Goal: Task Accomplishment & Management: Use online tool/utility

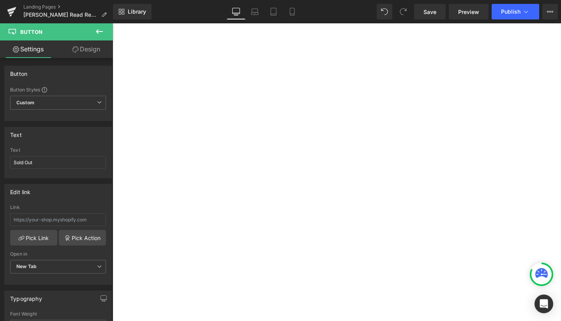
click at [12, 7] on icon at bounding box center [11, 11] width 9 height 19
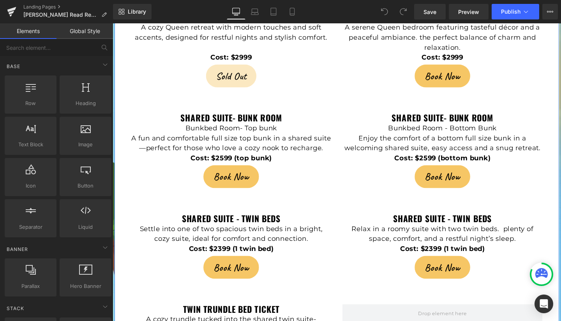
scroll to position [1856, 0]
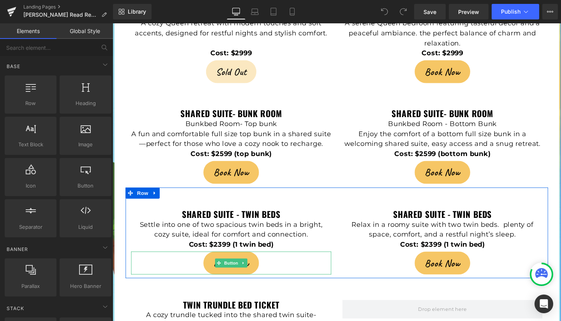
click at [212, 264] on link "Book Now" at bounding box center [237, 276] width 58 height 24
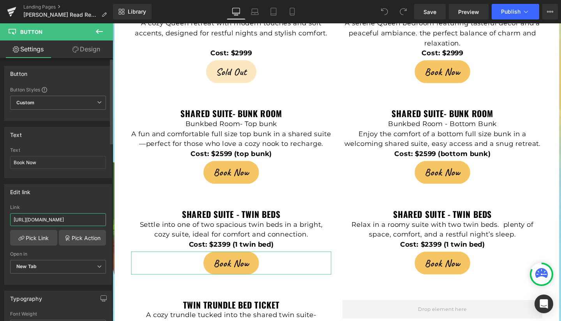
scroll to position [0, 30]
drag, startPoint x: 125, startPoint y: 242, endPoint x: 121, endPoint y: 237, distance: 6.9
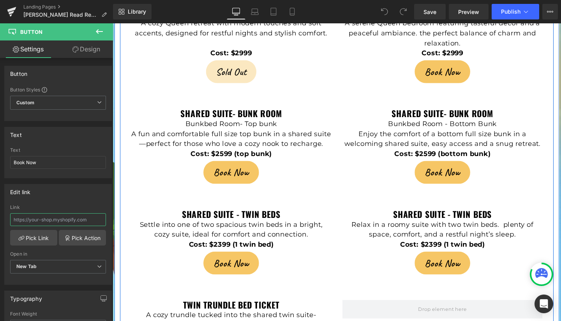
scroll to position [0, 0]
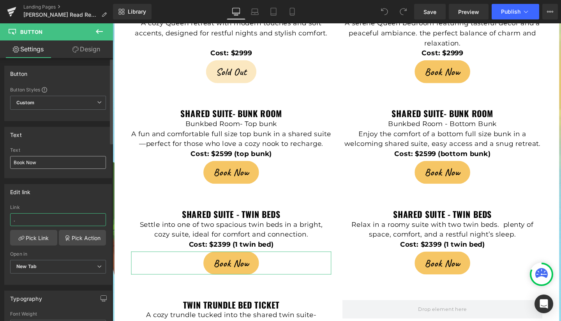
type input "."
drag, startPoint x: 39, startPoint y: 163, endPoint x: 0, endPoint y: 158, distance: 39.6
click at [0, 158] on div "Text Book Now Text Book Now" at bounding box center [58, 149] width 116 height 57
type input "Sold Out"
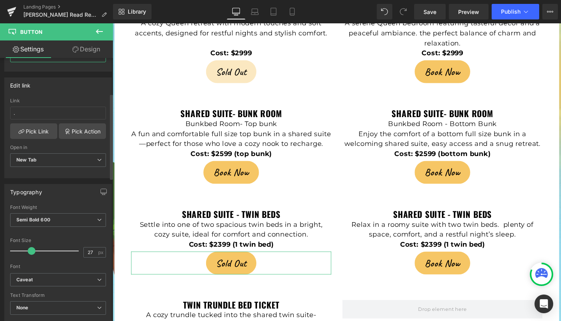
scroll to position [109, 0]
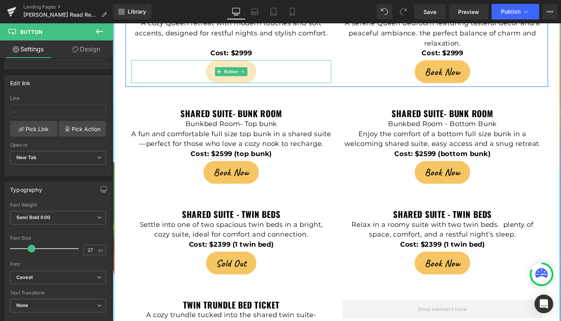
click at [213, 62] on link "Sold Out" at bounding box center [237, 74] width 53 height 24
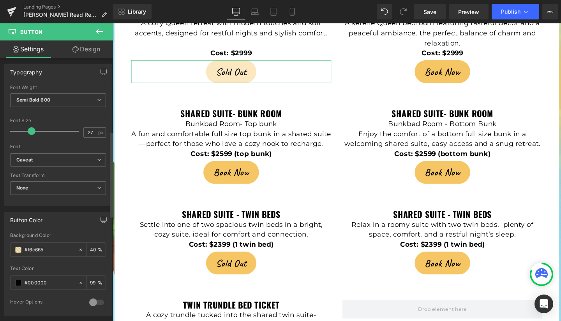
scroll to position [228, 0]
drag, startPoint x: 53, startPoint y: 249, endPoint x: 25, endPoint y: 247, distance: 28.5
click at [25, 247] on input "#f6c665" at bounding box center [50, 248] width 50 height 9
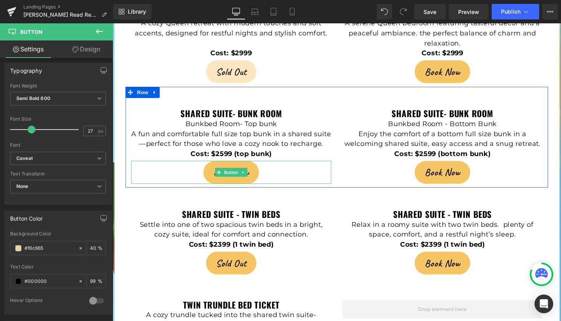
click at [212, 168] on link "Book Now" at bounding box center [237, 180] width 58 height 24
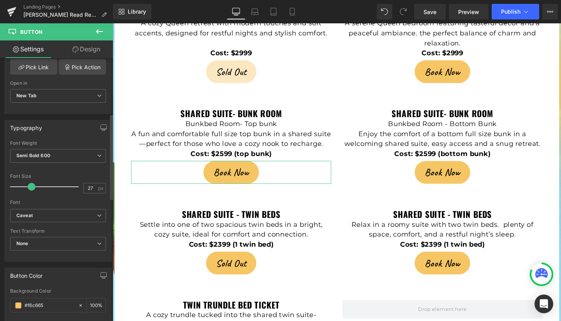
scroll to position [255, 0]
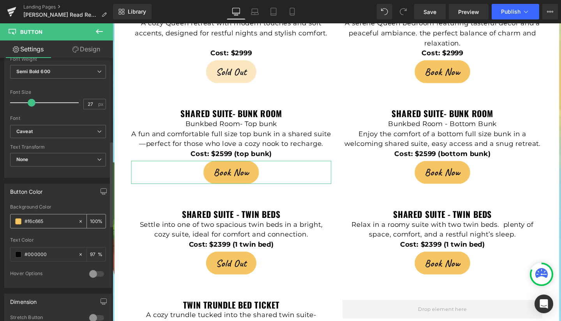
drag, startPoint x: 53, startPoint y: 216, endPoint x: 19, endPoint y: 218, distance: 33.6
click at [19, 218] on div "#f6c665" at bounding box center [44, 222] width 67 height 14
click at [50, 228] on div "#f6c665 100 %" at bounding box center [58, 221] width 96 height 14
click at [78, 220] on icon at bounding box center [80, 221] width 5 height 5
type input "none"
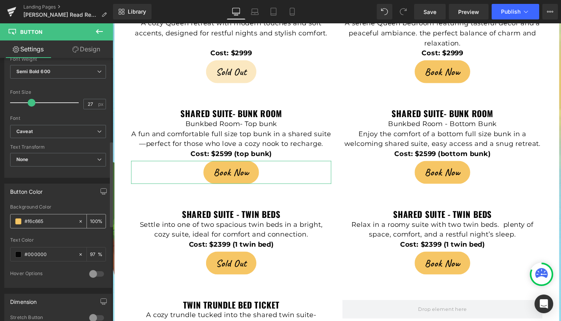
type input "0"
click at [49, 223] on input "none" at bounding box center [50, 221] width 50 height 9
paste input "#f6c665"
click at [35, 222] on input "none#f6c665" at bounding box center [50, 221] width 50 height 9
type input "#f6c665"
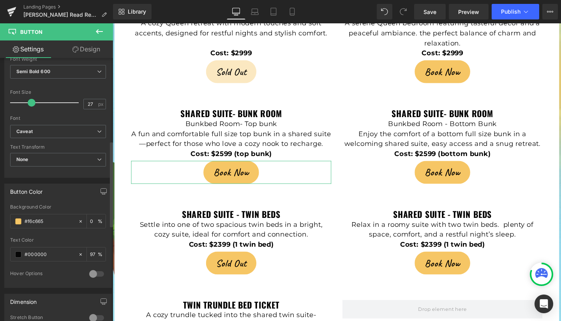
type input "100"
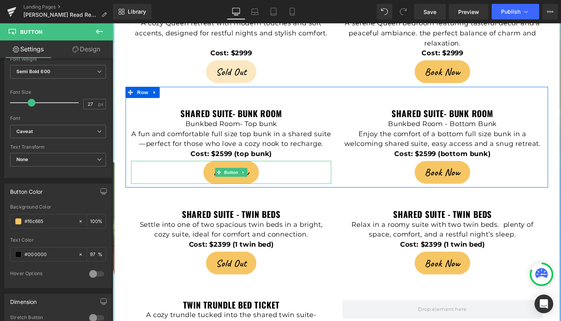
type input "#f6c665"
click at [209, 168] on link "Book Now" at bounding box center [237, 180] width 58 height 24
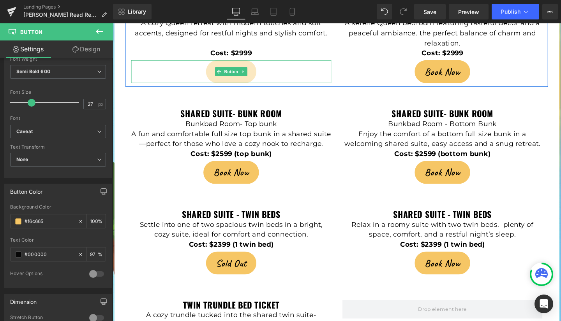
click at [213, 62] on link "Sold Out" at bounding box center [237, 74] width 53 height 24
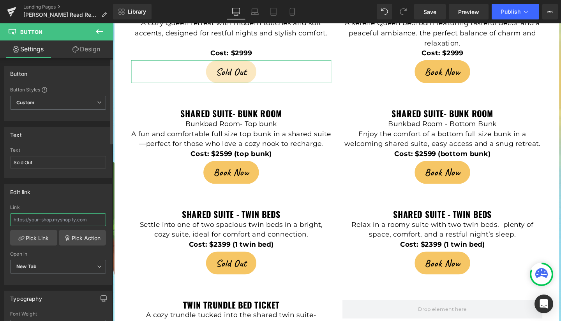
click at [46, 218] on input "text" at bounding box center [58, 219] width 96 height 13
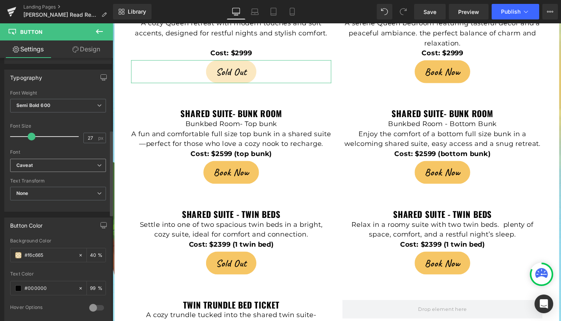
scroll to position [222, 0]
type input "..."
drag, startPoint x: 47, startPoint y: 254, endPoint x: 29, endPoint y: 254, distance: 18.3
click at [29, 254] on input "#f6c665" at bounding box center [50, 254] width 50 height 9
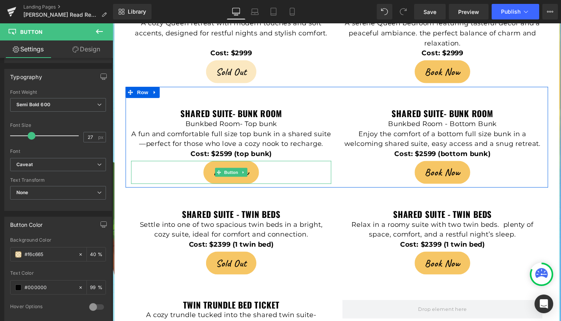
click at [218, 173] on span "Book Now" at bounding box center [236, 180] width 37 height 15
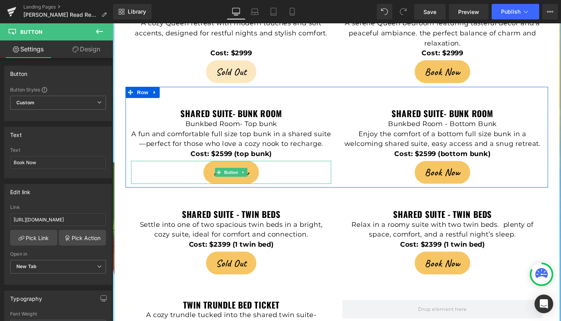
click at [213, 168] on link "Book Now" at bounding box center [237, 180] width 58 height 24
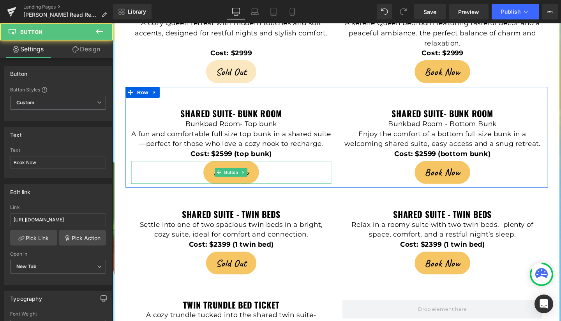
click at [213, 168] on link "Book Now" at bounding box center [237, 180] width 58 height 24
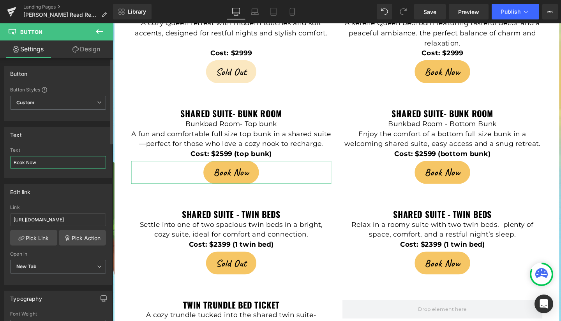
drag, startPoint x: 51, startPoint y: 165, endPoint x: 0, endPoint y: 165, distance: 50.6
click at [0, 165] on div "Text Book Now Text Book Now" at bounding box center [58, 149] width 116 height 57
type input "S"
type input "Book Now"
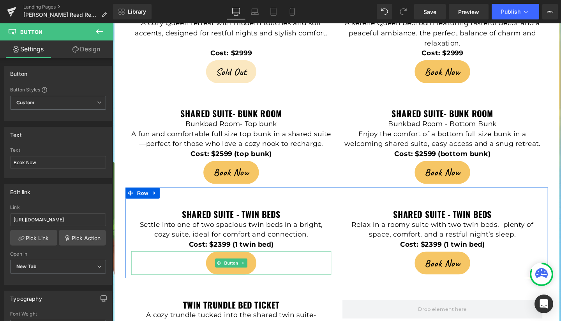
click at [215, 264] on link "Sold Out" at bounding box center [237, 276] width 53 height 24
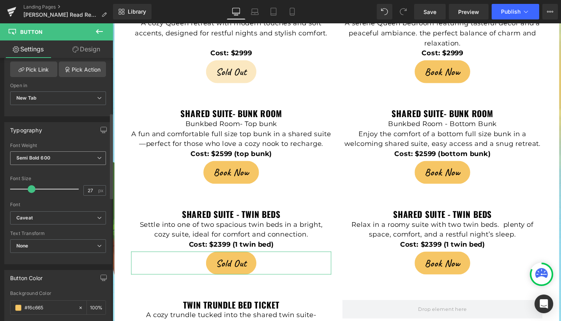
scroll to position [169, 0]
click at [53, 305] on input "#f6c665" at bounding box center [50, 307] width 50 height 9
click at [78, 305] on icon at bounding box center [80, 307] width 5 height 5
type input "none"
type input "0"
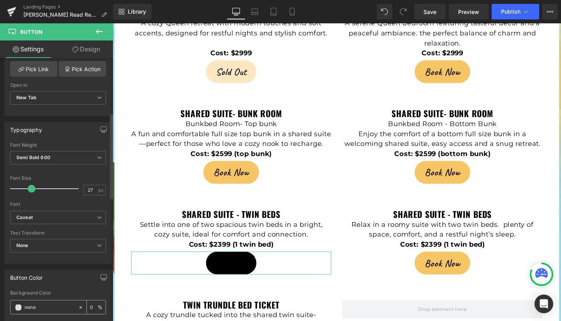
click at [48, 308] on input "none" at bounding box center [50, 307] width 50 height 9
paste input "f6c665"
type input "f6c665"
type input "100"
type input "#f6c665"
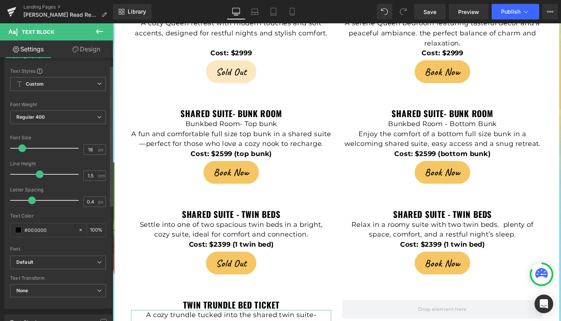
scroll to position [0, 0]
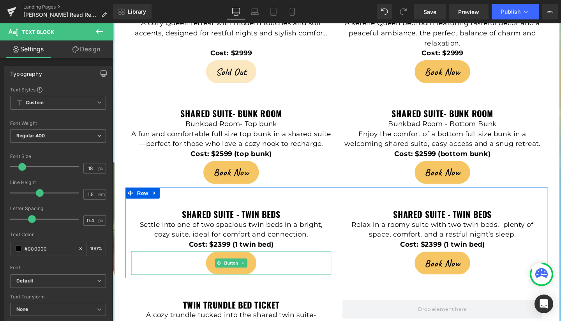
click at [215, 264] on link "Sold Out" at bounding box center [237, 276] width 53 height 24
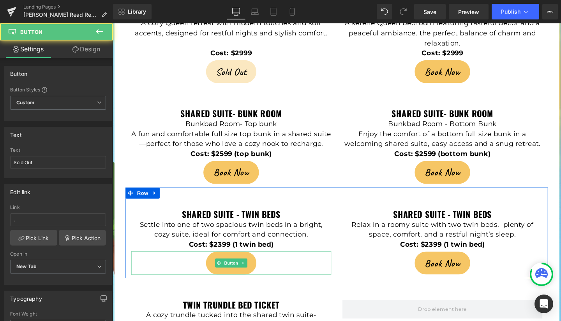
click at [212, 264] on link "Sold Out" at bounding box center [237, 276] width 53 height 24
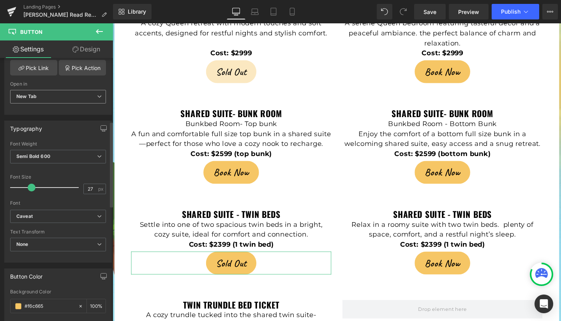
scroll to position [197, 0]
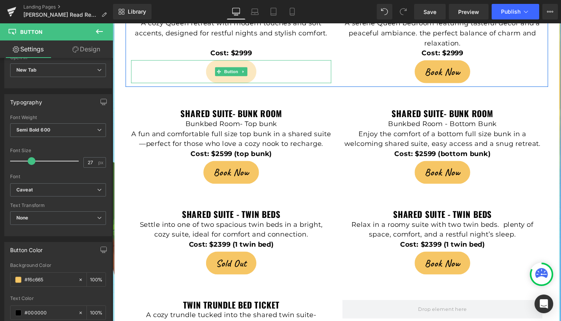
click at [213, 62] on link "Sold Out" at bounding box center [237, 74] width 53 height 24
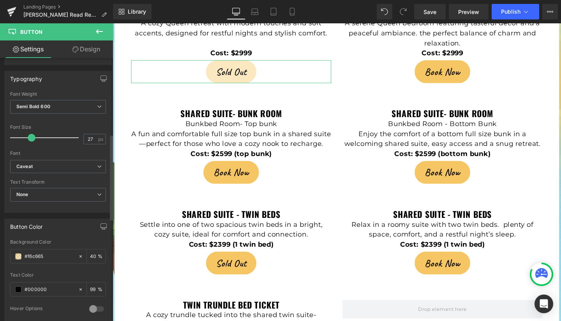
scroll to position [245, 0]
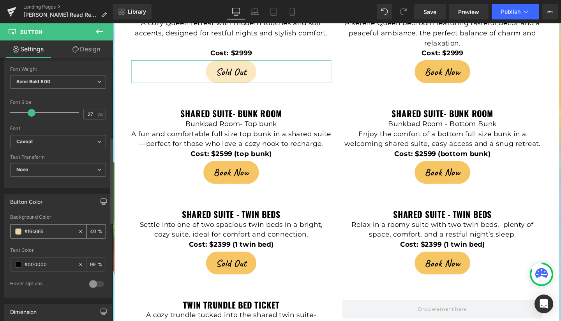
click at [55, 230] on input "#f6c665" at bounding box center [50, 231] width 50 height 9
type input "#f6c6"
type input "0"
type input "#f6c"
type input "100"
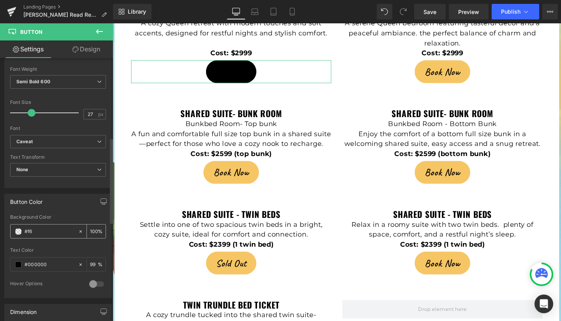
type input "#f"
type input "0"
type input "#f6c"
type input "100"
type input "#f6c665"
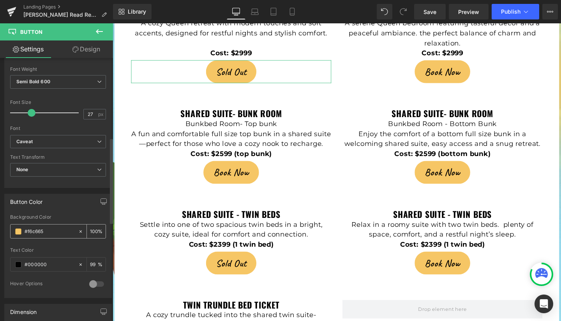
click at [19, 232] on span at bounding box center [18, 232] width 6 height 6
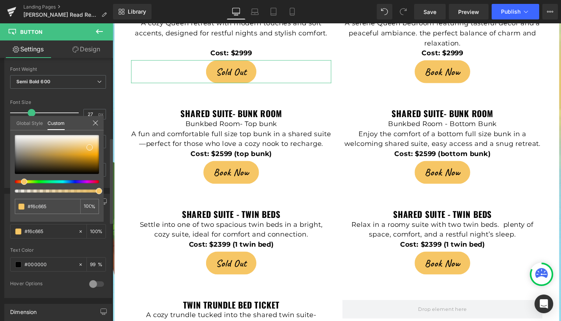
click at [53, 191] on div at bounding box center [54, 191] width 84 height 3
type input "50"
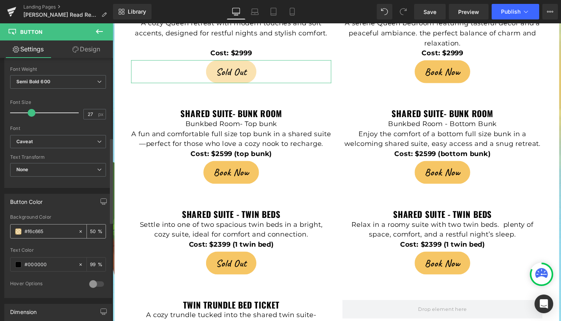
click at [18, 232] on span at bounding box center [18, 232] width 6 height 6
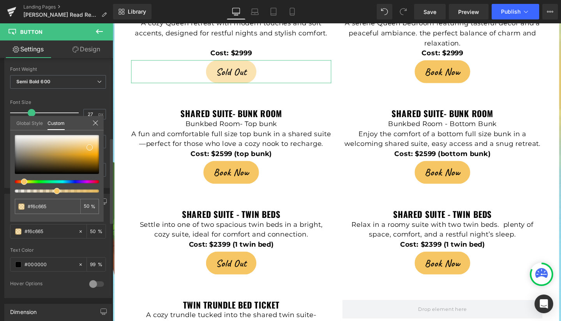
click at [53, 191] on div at bounding box center [54, 191] width 84 height 3
type input "49"
click at [50, 192] on div at bounding box center [54, 191] width 84 height 3
type input "45"
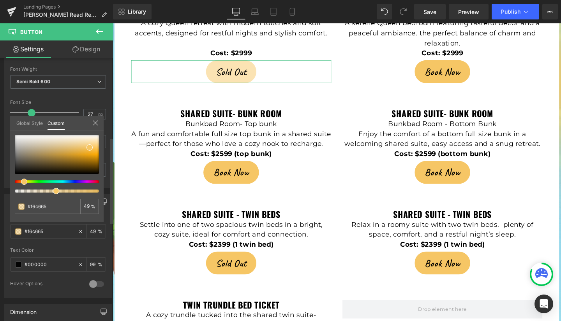
type input "45"
click at [88, 140] on div at bounding box center [57, 154] width 84 height 39
type input "#fae7c1"
click at [86, 146] on div at bounding box center [57, 154] width 84 height 39
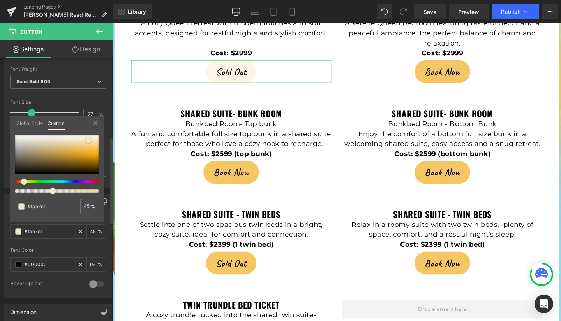
type input "#f2cc81"
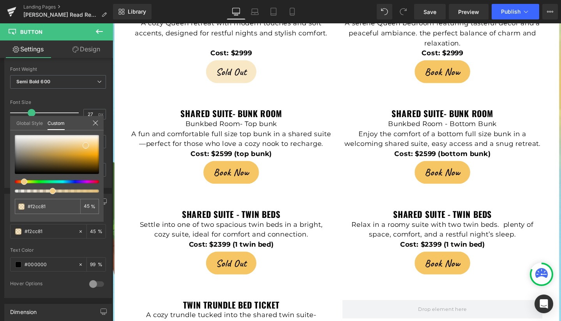
click at [214, 259] on div at bounding box center [348, 179] width 471 height 313
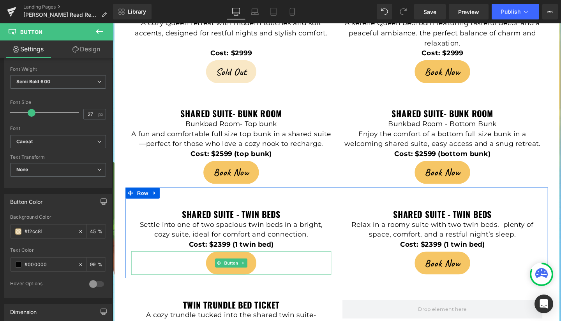
click at [213, 264] on link "Sold Out" at bounding box center [237, 276] width 53 height 24
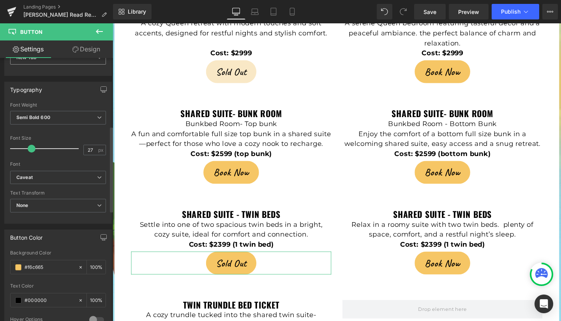
scroll to position [209, 0]
click at [19, 267] on span at bounding box center [18, 267] width 6 height 6
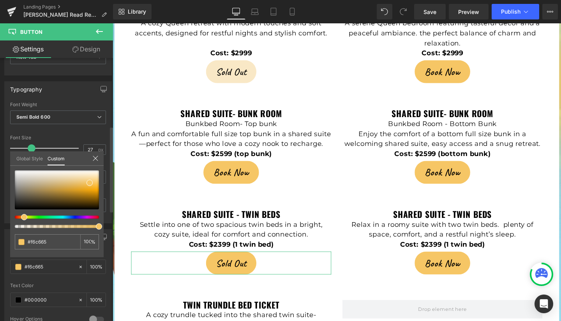
click at [59, 227] on div at bounding box center [54, 226] width 84 height 3
type input "56"
click at [55, 227] on div at bounding box center [54, 226] width 84 height 3
type input "51"
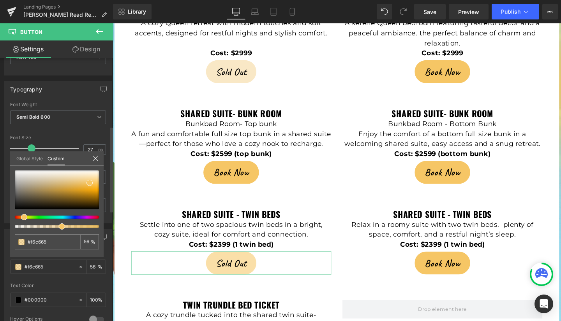
type input "51"
click at [52, 227] on div at bounding box center [54, 226] width 84 height 3
type input "48"
click at [456, 247] on div at bounding box center [348, 179] width 471 height 313
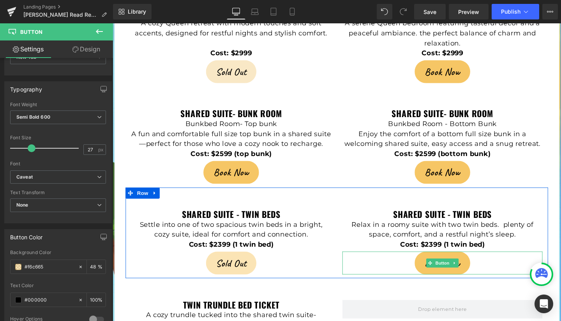
click at [434, 264] on link "Book Now" at bounding box center [459, 276] width 58 height 24
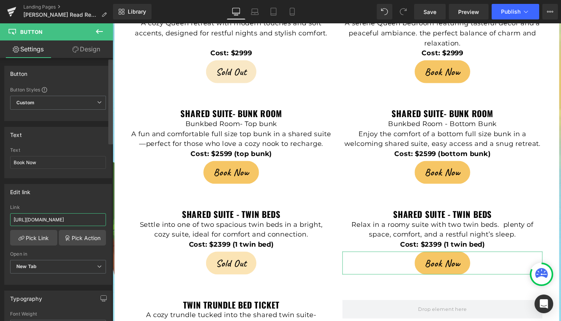
scroll to position [0, 30]
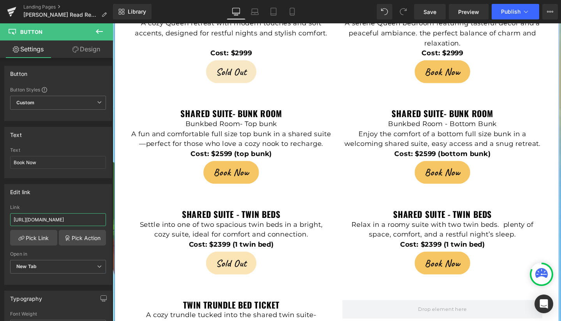
drag, startPoint x: 125, startPoint y: 242, endPoint x: 113, endPoint y: 236, distance: 13.4
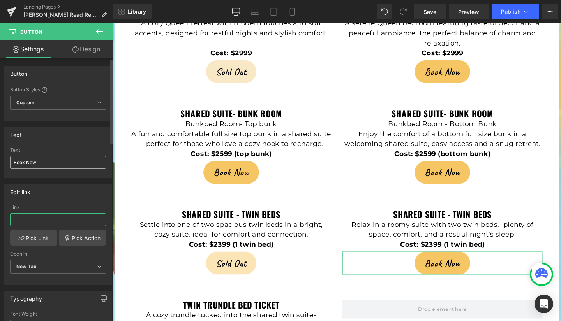
type input ".."
drag, startPoint x: 48, startPoint y: 158, endPoint x: 0, endPoint y: 155, distance: 47.7
click at [0, 155] on div "Text Book Now Text Book Now" at bounding box center [58, 149] width 116 height 57
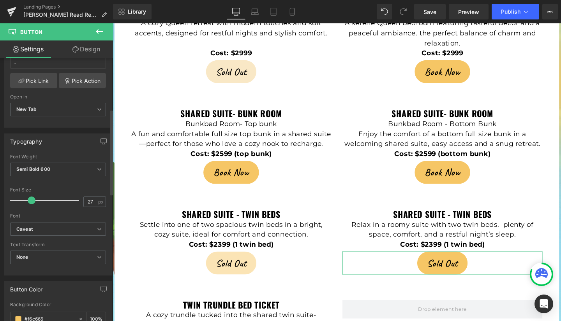
scroll to position [197, 0]
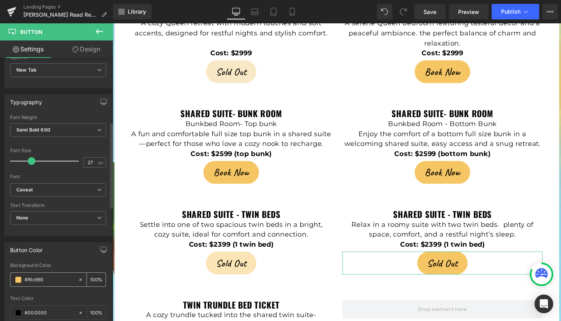
type input "Sold Out"
click at [19, 281] on span at bounding box center [18, 280] width 6 height 6
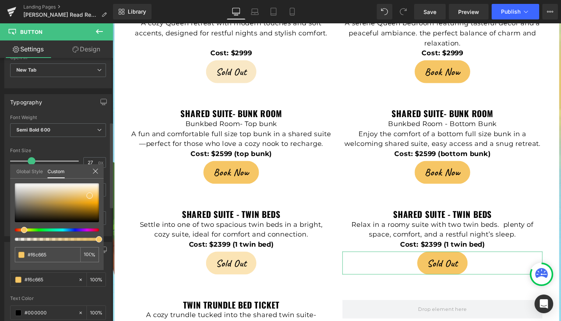
click at [58, 239] on div at bounding box center [54, 239] width 84 height 3
type input "55"
click at [56, 239] on div at bounding box center [54, 239] width 84 height 3
type input "52"
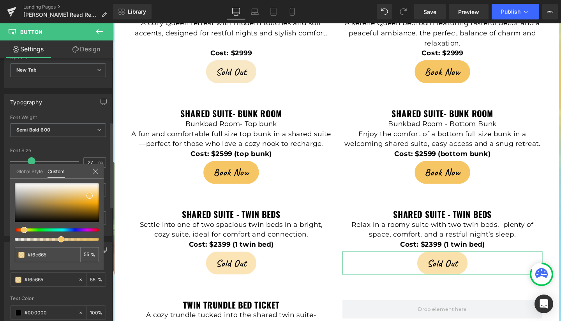
type input "52"
click at [429, 12] on span "Save" at bounding box center [429, 12] width 13 height 8
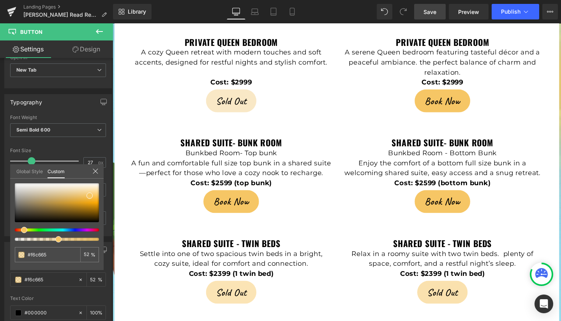
scroll to position [1825, 0]
click at [516, 10] on span "Publish" at bounding box center [510, 12] width 19 height 6
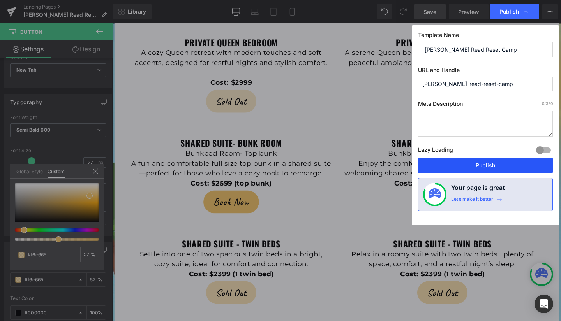
drag, startPoint x: 496, startPoint y: 164, endPoint x: 404, endPoint y: 148, distance: 94.1
click at [496, 164] on button "Publish" at bounding box center [485, 166] width 135 height 16
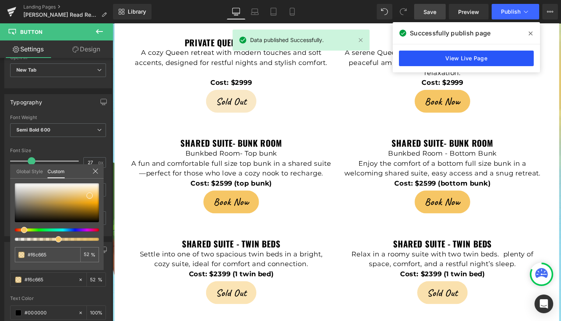
click at [474, 56] on link "View Live Page" at bounding box center [466, 59] width 135 height 16
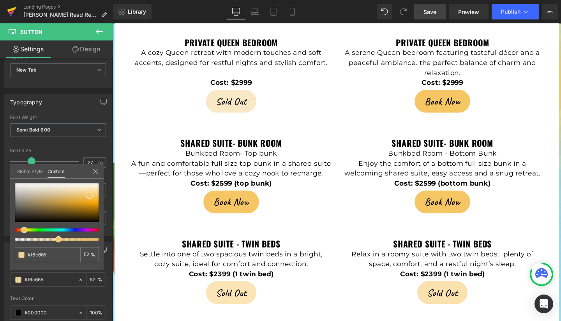
click at [14, 10] on icon at bounding box center [11, 11] width 9 height 19
